Goal: Information Seeking & Learning: Find contact information

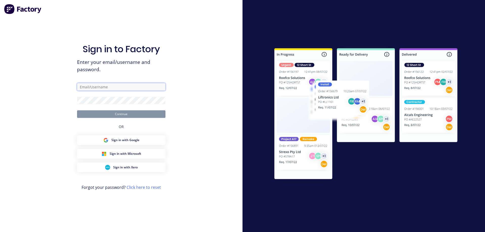
click at [119, 89] on input "text" at bounding box center [121, 87] width 88 height 8
type input "[PERSON_NAME][EMAIL_ADDRESS][DOMAIN_NAME]"
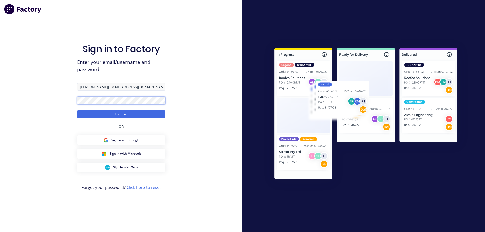
click at [77, 110] on button "Continue" at bounding box center [121, 114] width 88 height 8
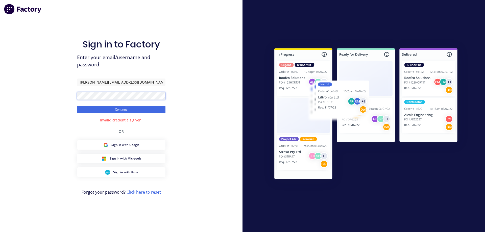
click at [77, 106] on button "Continue" at bounding box center [121, 110] width 88 height 8
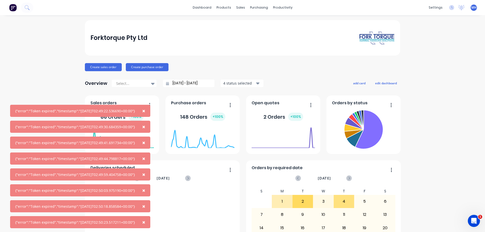
click at [145, 111] on span "×" at bounding box center [143, 110] width 3 height 7
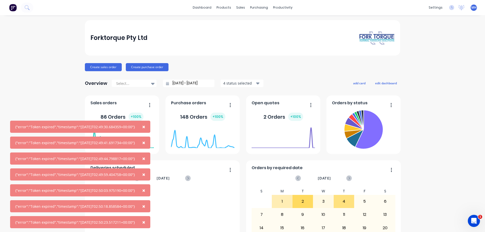
click at [145, 128] on span "×" at bounding box center [143, 126] width 3 height 7
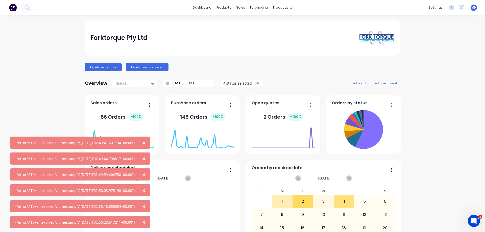
click at [147, 141] on button "×" at bounding box center [143, 143] width 13 height 12
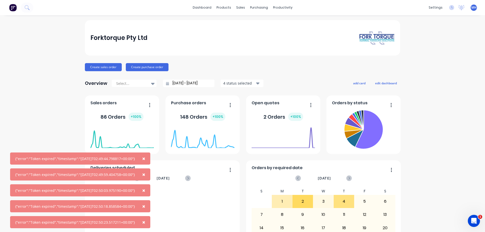
drag, startPoint x: 146, startPoint y: 159, endPoint x: 147, endPoint y: 162, distance: 3.1
click at [146, 159] on button "×" at bounding box center [143, 158] width 13 height 12
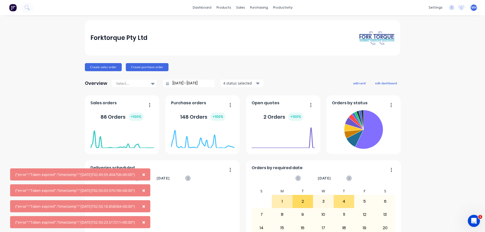
click at [145, 174] on span "×" at bounding box center [143, 174] width 3 height 7
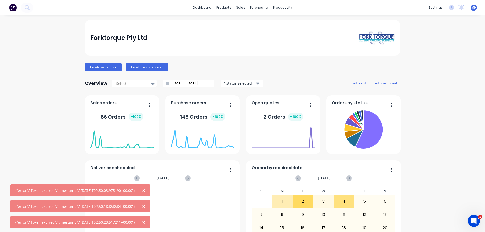
click at [145, 190] on span "×" at bounding box center [143, 190] width 3 height 7
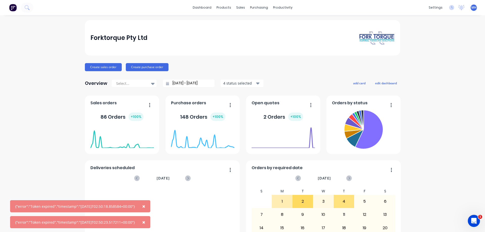
click at [145, 207] on span "×" at bounding box center [143, 206] width 3 height 7
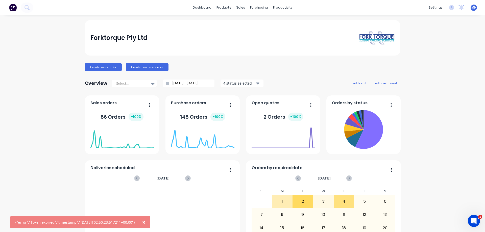
click at [145, 221] on span "×" at bounding box center [143, 222] width 3 height 7
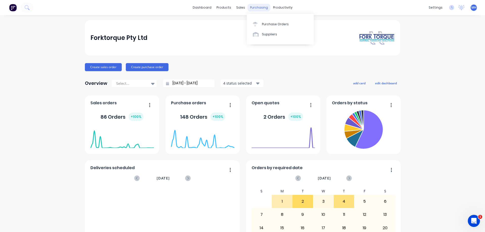
click at [258, 8] on div "purchasing" at bounding box center [258, 8] width 23 height 8
click at [268, 22] on div "Purchase Orders" at bounding box center [275, 24] width 27 height 5
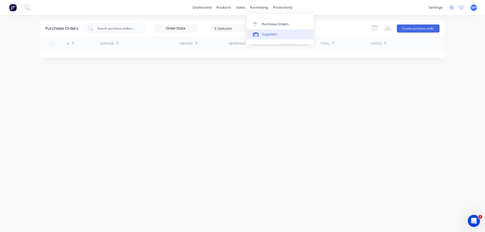
click at [262, 36] on link "Suppliers" at bounding box center [280, 34] width 67 height 10
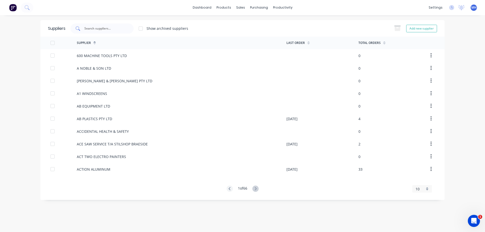
click at [90, 29] on input "text" at bounding box center [105, 28] width 42 height 5
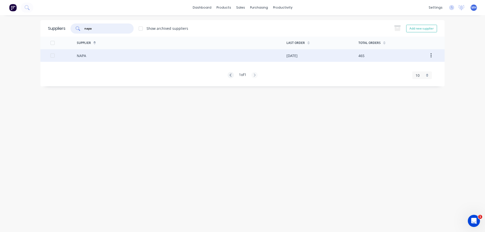
type input "napa"
click at [93, 56] on div "NAPA" at bounding box center [182, 55] width 210 height 13
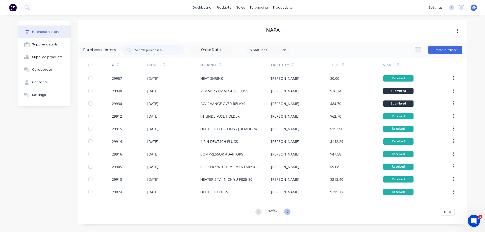
click at [287, 213] on icon at bounding box center [287, 211] width 2 height 3
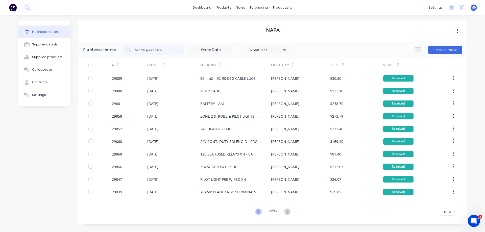
click at [258, 213] on icon at bounding box center [258, 211] width 2 height 3
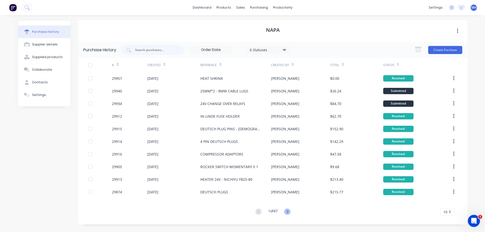
click at [287, 210] on icon at bounding box center [287, 212] width 6 height 6
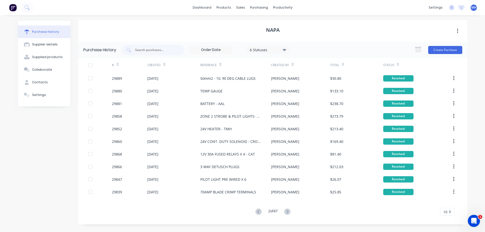
click at [287, 211] on icon at bounding box center [287, 211] width 2 height 3
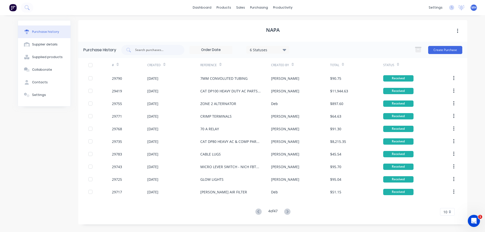
click at [287, 211] on icon at bounding box center [287, 211] width 2 height 3
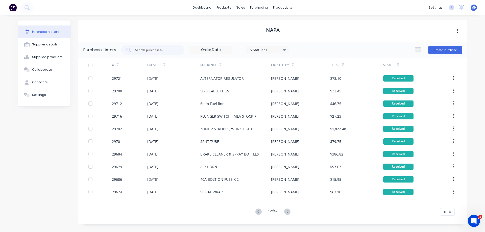
click at [287, 211] on icon at bounding box center [287, 211] width 2 height 3
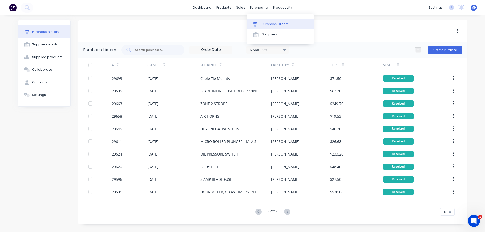
click at [264, 25] on div "Purchase Orders" at bounding box center [275, 24] width 27 height 5
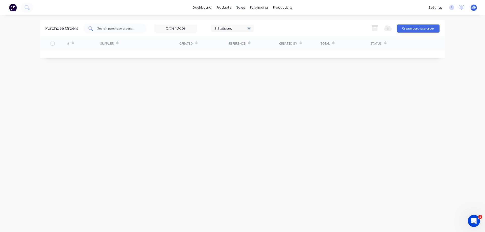
click at [105, 31] on input "text" at bounding box center [118, 28] width 42 height 5
type input "29934"
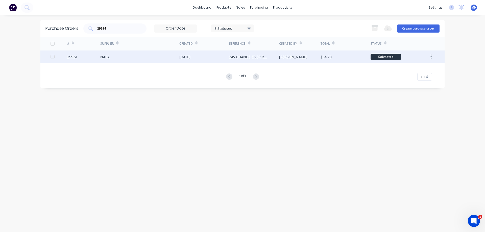
click at [149, 59] on div "NAPA" at bounding box center [139, 56] width 79 height 13
click at [160, 59] on div "NAPA" at bounding box center [139, 56] width 79 height 13
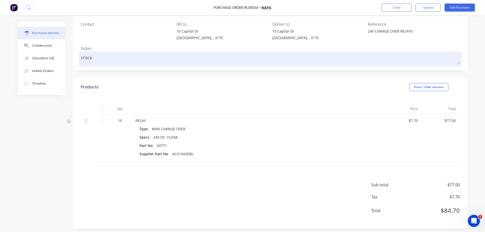
scroll to position [40, 0]
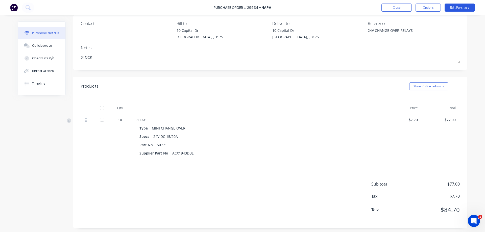
click at [462, 7] on button "Edit Purchase" at bounding box center [459, 8] width 30 height 8
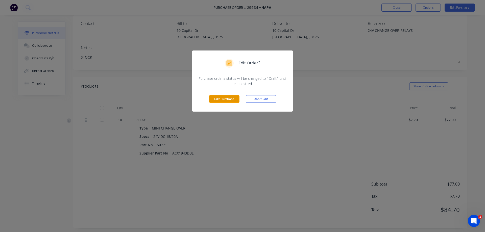
click at [222, 99] on button "Edit Purchase" at bounding box center [224, 99] width 30 height 8
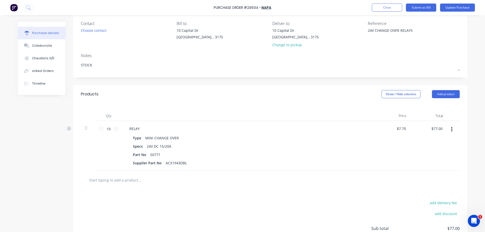
click at [452, 130] on icon "button" at bounding box center [451, 129] width 1 height 5
click at [427, 150] on button "Duplicate" at bounding box center [436, 153] width 43 height 10
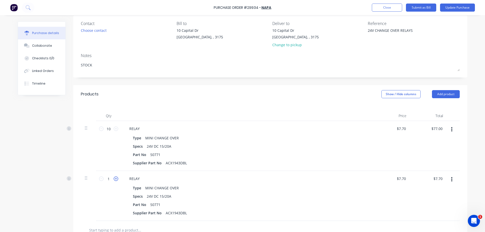
click at [116, 178] on icon at bounding box center [116, 178] width 5 height 5
type textarea "x"
type input "$15.40"
type textarea "x"
type input "2"
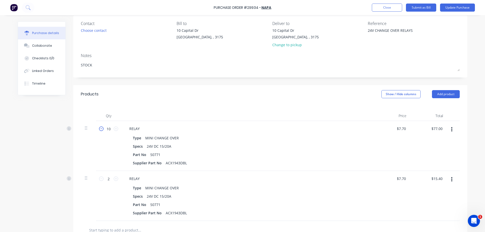
click at [101, 128] on icon at bounding box center [101, 128] width 5 height 5
type textarea "x"
type input "$69.30"
type textarea "x"
type input "9"
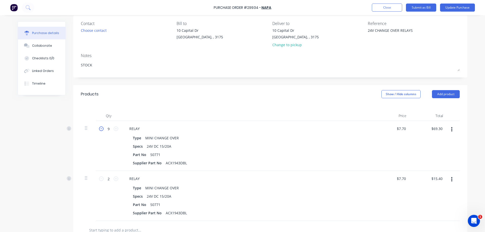
click at [101, 128] on icon at bounding box center [101, 128] width 5 height 5
type textarea "x"
type input "$61.60"
type textarea "x"
type input "8"
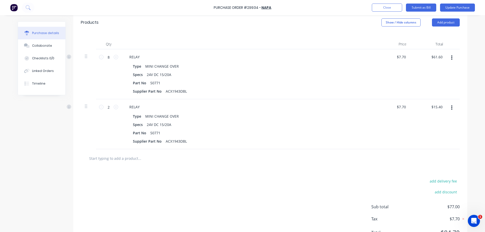
scroll to position [127, 0]
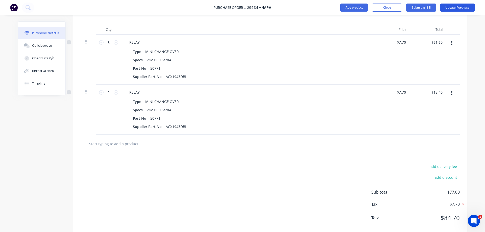
click at [452, 7] on button "Update Purchase" at bounding box center [457, 8] width 35 height 8
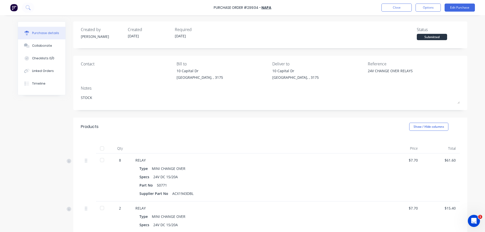
click at [101, 158] on div at bounding box center [102, 160] width 10 height 10
type textarea "x"
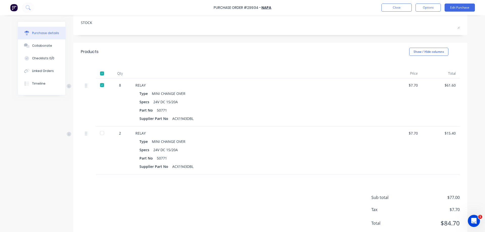
scroll to position [88, 0]
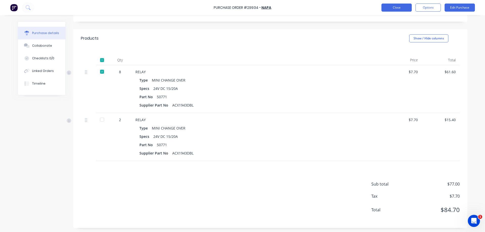
click at [396, 8] on button "Close" at bounding box center [396, 8] width 30 height 8
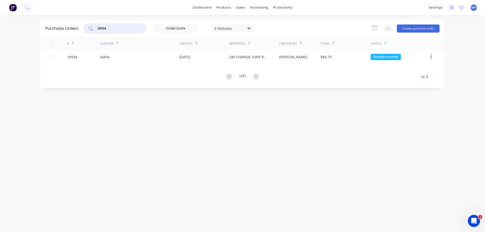
drag, startPoint x: 103, startPoint y: 29, endPoint x: 82, endPoint y: 29, distance: 20.7
click at [97, 29] on input "29934" at bounding box center [118, 28] width 42 height 5
click at [266, 23] on div "Purchase Orders" at bounding box center [275, 24] width 27 height 5
click at [112, 29] on input "29934" at bounding box center [118, 28] width 42 height 5
drag, startPoint x: 110, startPoint y: 29, endPoint x: 55, endPoint y: 37, distance: 55.5
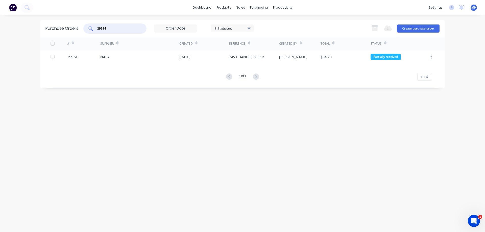
click at [97, 31] on input "29934" at bounding box center [118, 28] width 42 height 5
click at [244, 25] on icon at bounding box center [242, 24] width 5 height 5
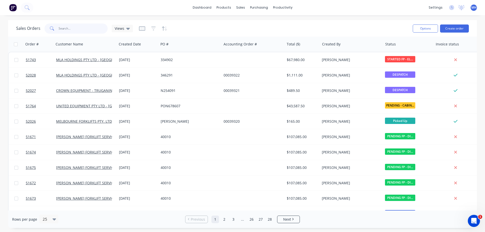
click at [74, 31] on input "text" at bounding box center [83, 28] width 49 height 10
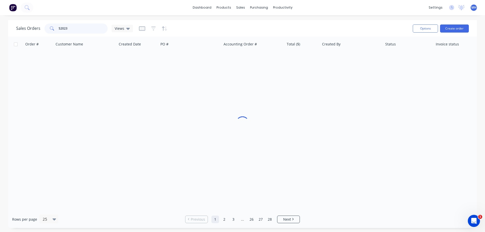
type input "52023"
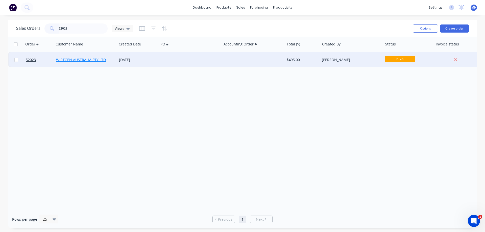
click at [93, 60] on link "WIRTGEN AUSTRALIA PTY LTD" at bounding box center [81, 59] width 50 height 5
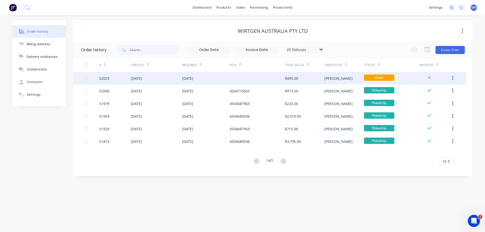
click at [120, 81] on div "52023" at bounding box center [115, 78] width 32 height 13
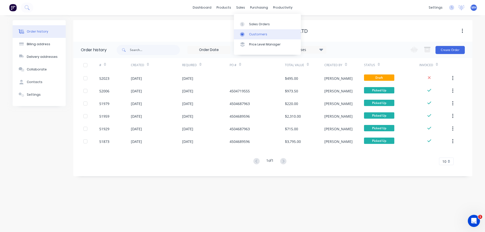
click at [246, 35] on div at bounding box center [244, 34] width 8 height 5
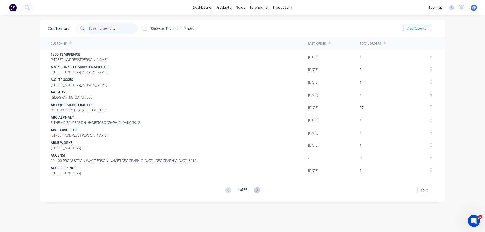
click at [103, 30] on input "text" at bounding box center [113, 28] width 49 height 10
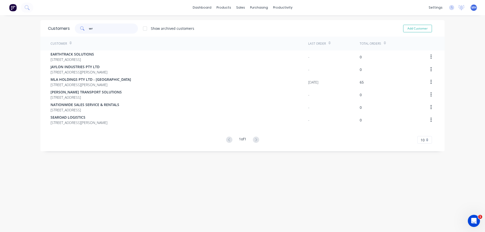
type input "w"
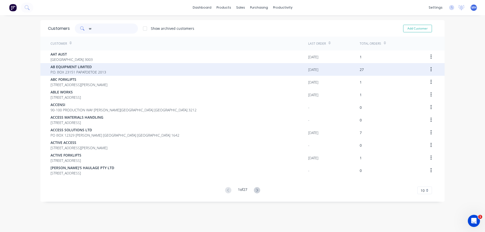
scroll to position [10, 0]
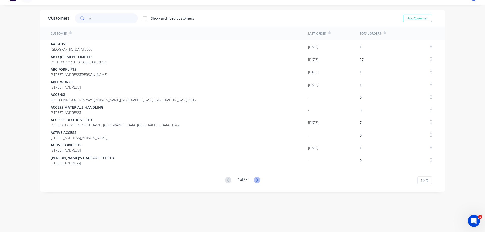
type input "w"
click at [258, 180] on icon at bounding box center [257, 180] width 6 height 6
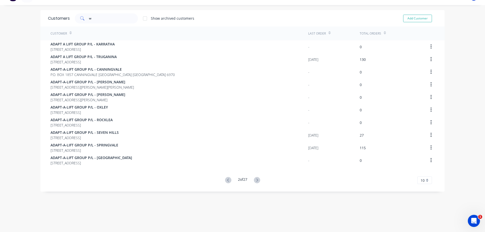
click at [258, 180] on icon at bounding box center [257, 180] width 6 height 6
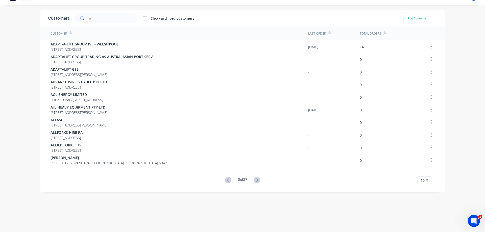
click at [258, 180] on icon at bounding box center [257, 180] width 6 height 6
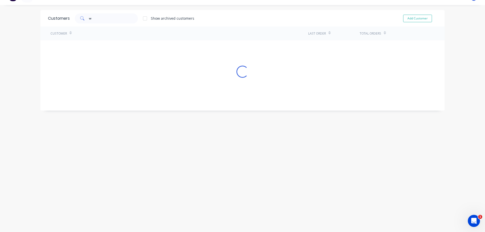
click at [258, 180] on div "Customers w Show archived customers Add Customer Customer Last Order Total Orde…" at bounding box center [242, 118] width 404 height 217
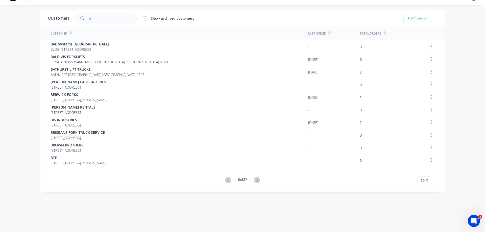
click at [258, 180] on icon at bounding box center [257, 180] width 6 height 6
click at [258, 180] on div "Customers w Show archived customers Add Customer Customer Last Order Total Orde…" at bounding box center [242, 118] width 404 height 217
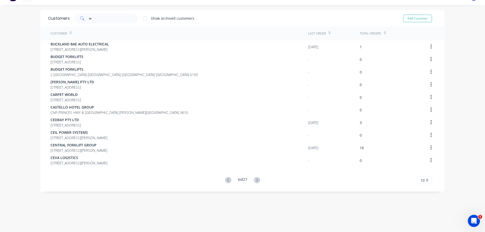
click at [258, 180] on icon at bounding box center [257, 180] width 6 height 6
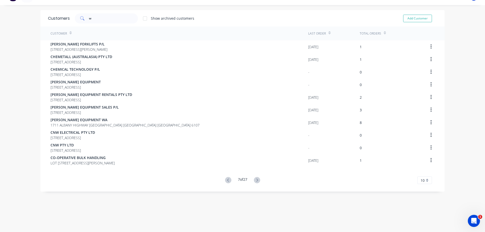
click at [258, 180] on icon at bounding box center [257, 180] width 6 height 6
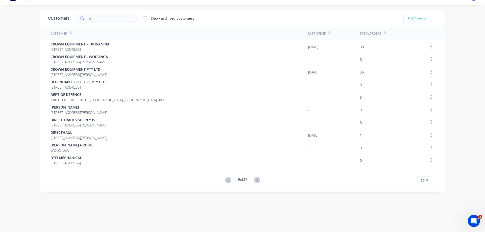
click at [258, 180] on div "Customers w Show archived customers Add Customer Customer Last Order Total Orde…" at bounding box center [242, 118] width 404 height 217
click at [258, 180] on g at bounding box center [257, 180] width 6 height 6
click at [258, 179] on div "Customers w Show archived customers Add Customer Customer Last Order Total Orde…" at bounding box center [242, 118] width 404 height 217
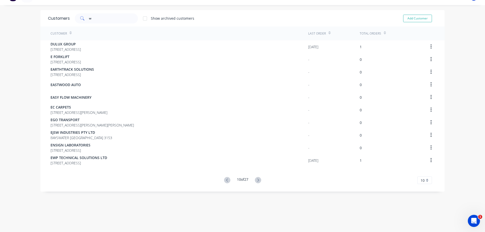
click at [258, 179] on icon at bounding box center [258, 180] width 6 height 6
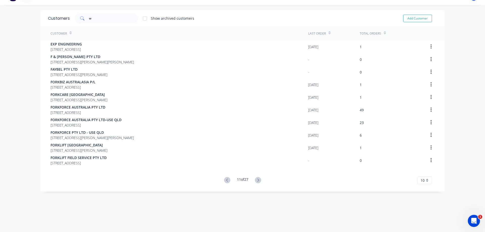
click at [258, 179] on icon at bounding box center [258, 180] width 6 height 6
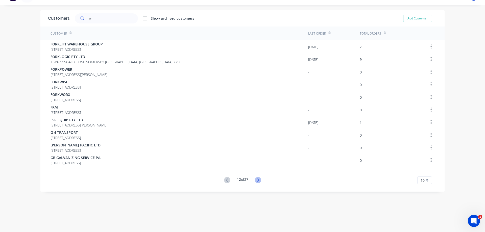
click at [257, 179] on icon at bounding box center [258, 180] width 6 height 6
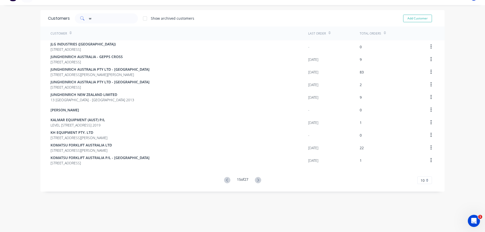
click at [257, 179] on icon at bounding box center [258, 180] width 6 height 6
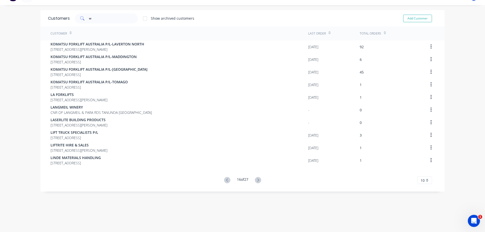
click at [257, 179] on icon at bounding box center [258, 180] width 6 height 6
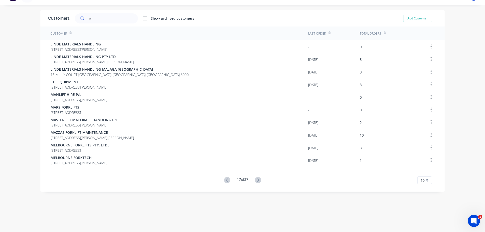
click at [257, 179] on icon at bounding box center [258, 180] width 6 height 6
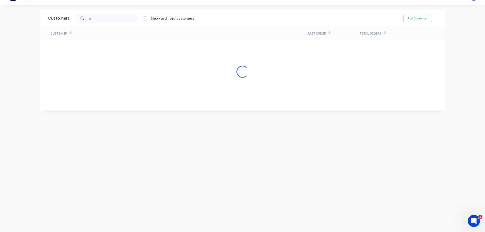
click at [257, 179] on div "Customers w Show archived customers Add Customer Customer Last Order Total Orde…" at bounding box center [242, 118] width 404 height 217
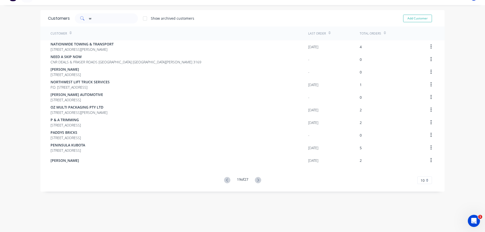
click at [257, 179] on icon at bounding box center [258, 180] width 6 height 6
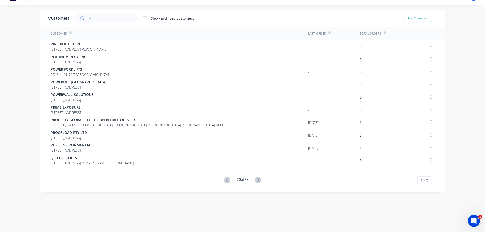
click at [257, 179] on icon at bounding box center [258, 180] width 6 height 6
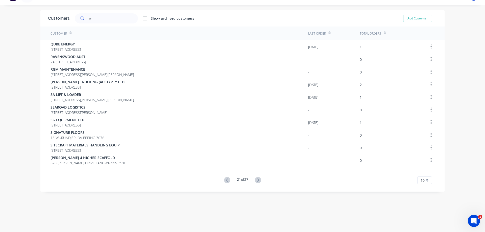
click at [257, 178] on icon at bounding box center [258, 180] width 6 height 6
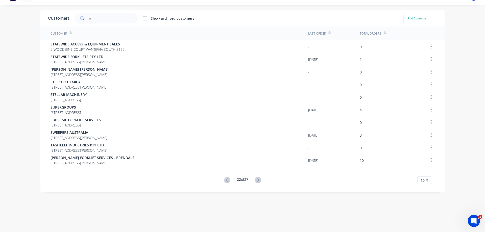
click at [257, 178] on icon at bounding box center [258, 180] width 6 height 6
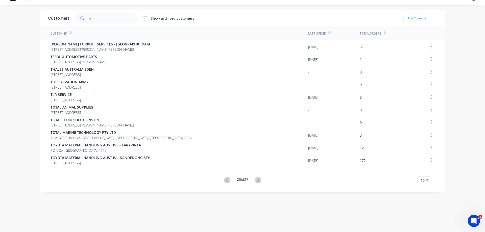
click at [257, 178] on icon at bounding box center [258, 180] width 6 height 6
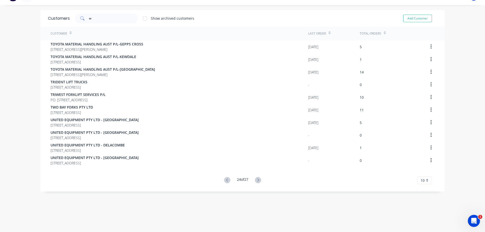
click at [257, 178] on icon at bounding box center [258, 180] width 6 height 6
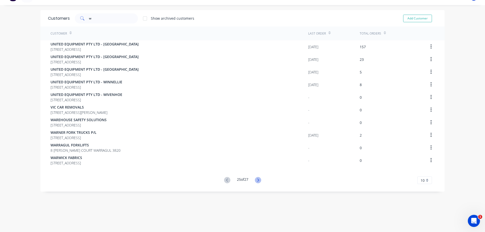
click at [257, 179] on icon at bounding box center [258, 180] width 6 height 6
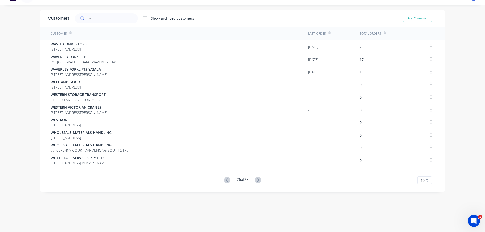
click at [257, 179] on icon at bounding box center [258, 180] width 6 height 6
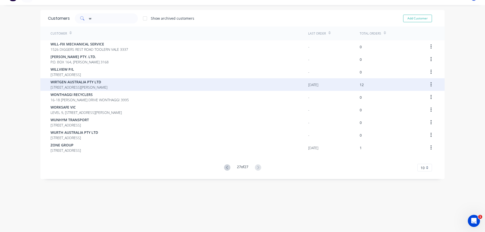
click at [60, 82] on span "WIRTGEN AUSTRALIA PTY LTD" at bounding box center [78, 81] width 57 height 5
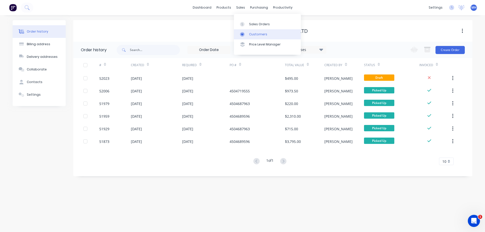
click at [253, 34] on div "Customers" at bounding box center [258, 34] width 18 height 5
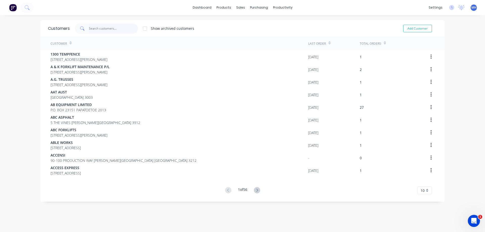
click at [97, 31] on input "text" at bounding box center [113, 28] width 49 height 10
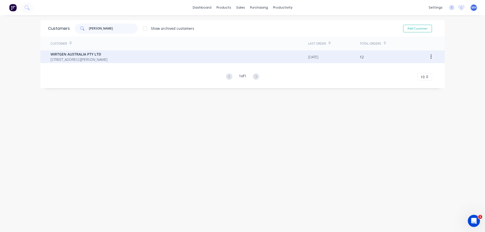
type input "[PERSON_NAME]"
click at [74, 54] on span "WIRTGEN AUSTRALIA PTY LTD" at bounding box center [78, 54] width 57 height 5
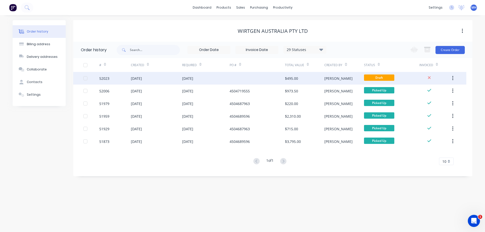
click at [122, 78] on div "52023" at bounding box center [115, 78] width 32 height 13
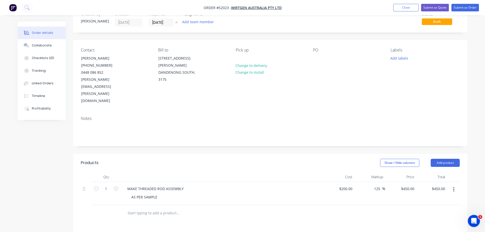
scroll to position [120, 0]
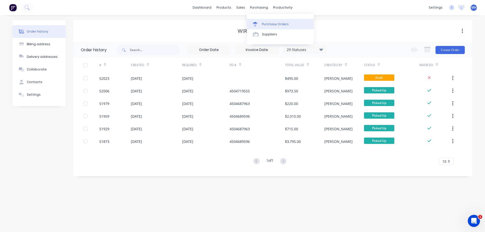
click at [263, 23] on div "Purchase Orders" at bounding box center [275, 24] width 27 height 5
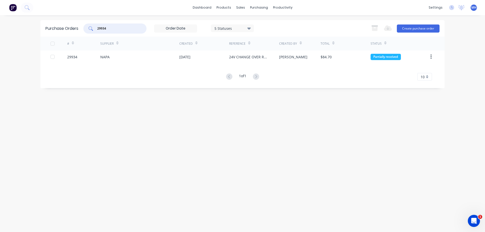
drag, startPoint x: 114, startPoint y: 27, endPoint x: 58, endPoint y: 29, distance: 55.8
click at [97, 29] on input "29934" at bounding box center [118, 28] width 42 height 5
type input "29951"
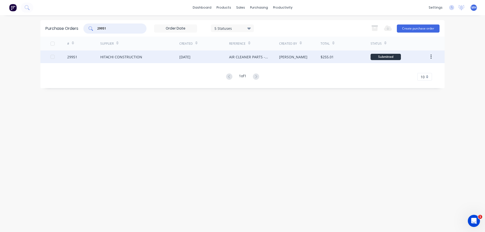
click at [168, 58] on div "HITACHI CONSTRUCTION" at bounding box center [139, 56] width 79 height 13
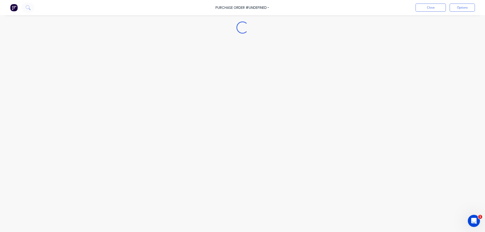
type textarea "x"
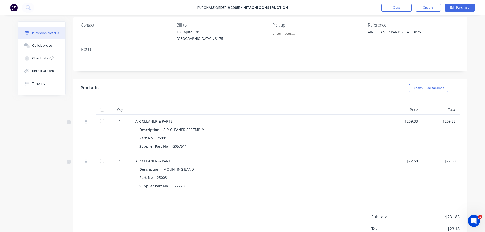
scroll to position [72, 0]
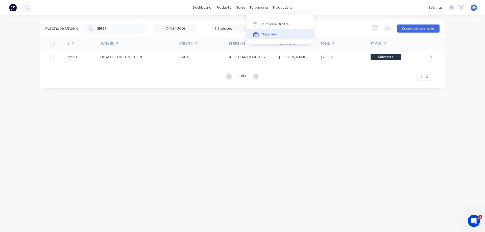
click at [264, 36] on div "Suppliers" at bounding box center [269, 34] width 15 height 5
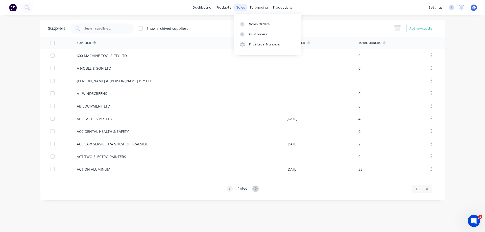
click at [244, 7] on div "sales" at bounding box center [241, 8] width 14 height 8
click at [249, 34] on link "Customers" at bounding box center [267, 34] width 67 height 10
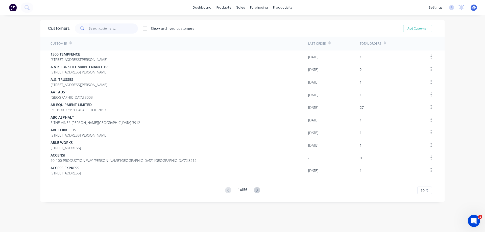
click at [107, 29] on input "text" at bounding box center [113, 28] width 49 height 10
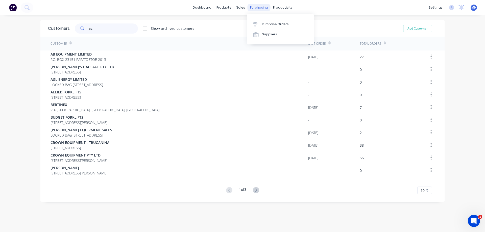
type input "ag"
click at [259, 9] on div "purchasing" at bounding box center [258, 8] width 23 height 8
click at [266, 36] on div "Suppliers" at bounding box center [269, 34] width 15 height 5
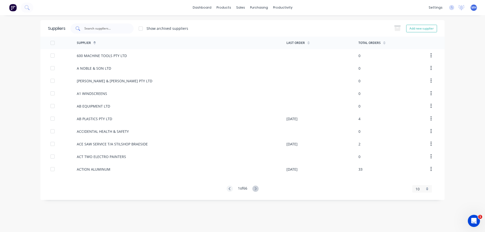
click at [100, 30] on input "text" at bounding box center [105, 28] width 42 height 5
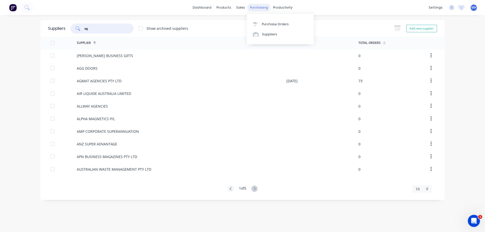
type input "ag"
click at [253, 6] on div "purchasing" at bounding box center [258, 8] width 23 height 8
click at [261, 23] on link "Purchase Orders" at bounding box center [280, 24] width 67 height 10
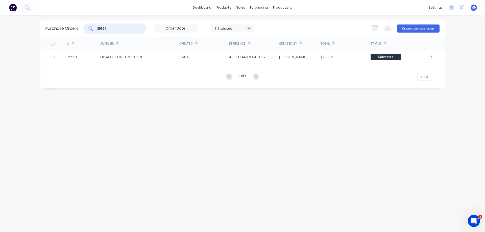
drag, startPoint x: 109, startPoint y: 28, endPoint x: 74, endPoint y: 27, distance: 35.4
click at [97, 27] on input "29951" at bounding box center [118, 28] width 42 height 5
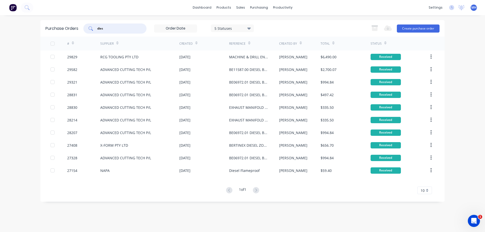
drag, startPoint x: 109, startPoint y: 30, endPoint x: 86, endPoint y: 26, distance: 23.0
click at [97, 27] on input "dies" at bounding box center [118, 28] width 42 height 5
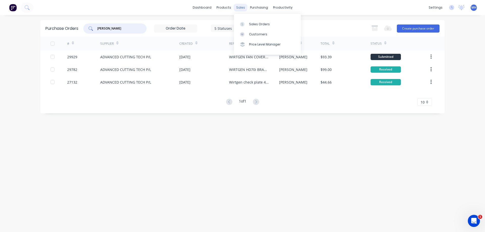
type input "[PERSON_NAME]"
click at [236, 9] on div "sales" at bounding box center [241, 8] width 14 height 8
click at [255, 35] on div "Customers" at bounding box center [258, 34] width 18 height 5
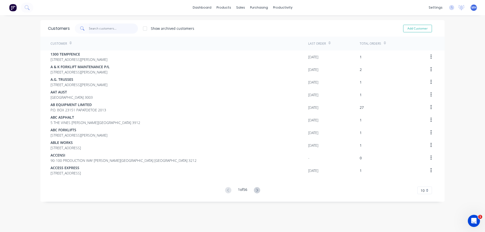
click at [111, 30] on input "text" at bounding box center [113, 28] width 49 height 10
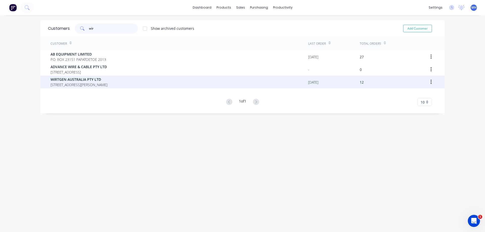
type input "wir"
click at [75, 80] on span "WIRTGEN AUSTRALIA PTY LTD" at bounding box center [78, 79] width 57 height 5
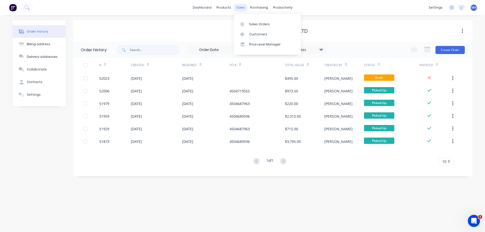
click at [238, 6] on div "sales" at bounding box center [241, 8] width 14 height 8
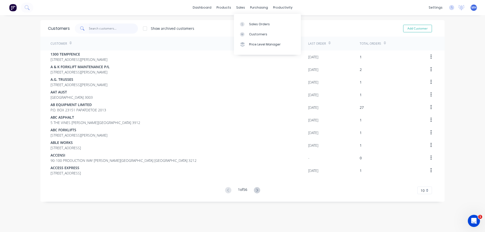
click at [93, 30] on input "text" at bounding box center [113, 28] width 49 height 10
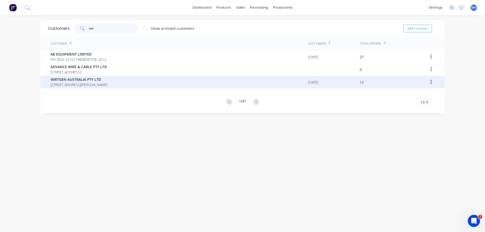
type input "wir"
click at [73, 81] on span "WIRTGEN AUSTRALIA PTY LTD" at bounding box center [78, 79] width 57 height 5
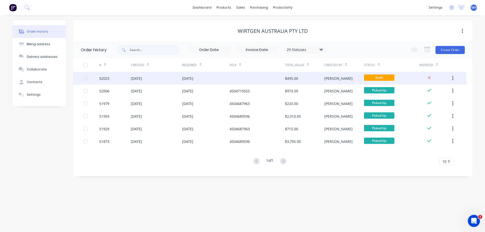
click at [166, 80] on div "[DATE]" at bounding box center [156, 78] width 51 height 13
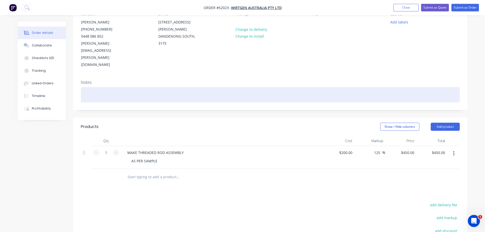
scroll to position [26, 0]
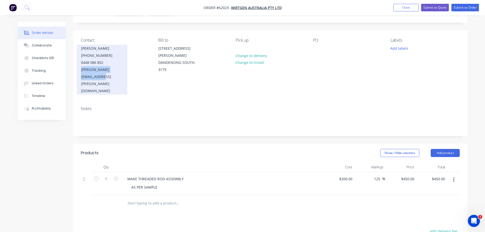
drag, startPoint x: 81, startPoint y: 69, endPoint x: 128, endPoint y: 70, distance: 47.0
click at [123, 70] on div "[PERSON_NAME][EMAIL_ADDRESS][PERSON_NAME][DOMAIN_NAME]" at bounding box center [102, 80] width 42 height 28
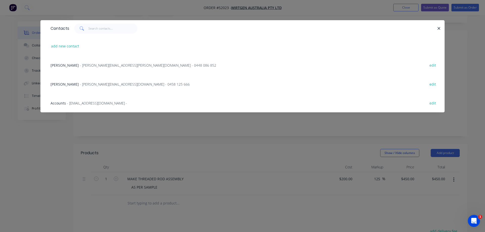
copy div "[PERSON_NAME].[PERSON_NAME]@wirtgen"
click at [441, 28] on button "button" at bounding box center [439, 28] width 6 height 6
